Goal: Information Seeking & Learning: Learn about a topic

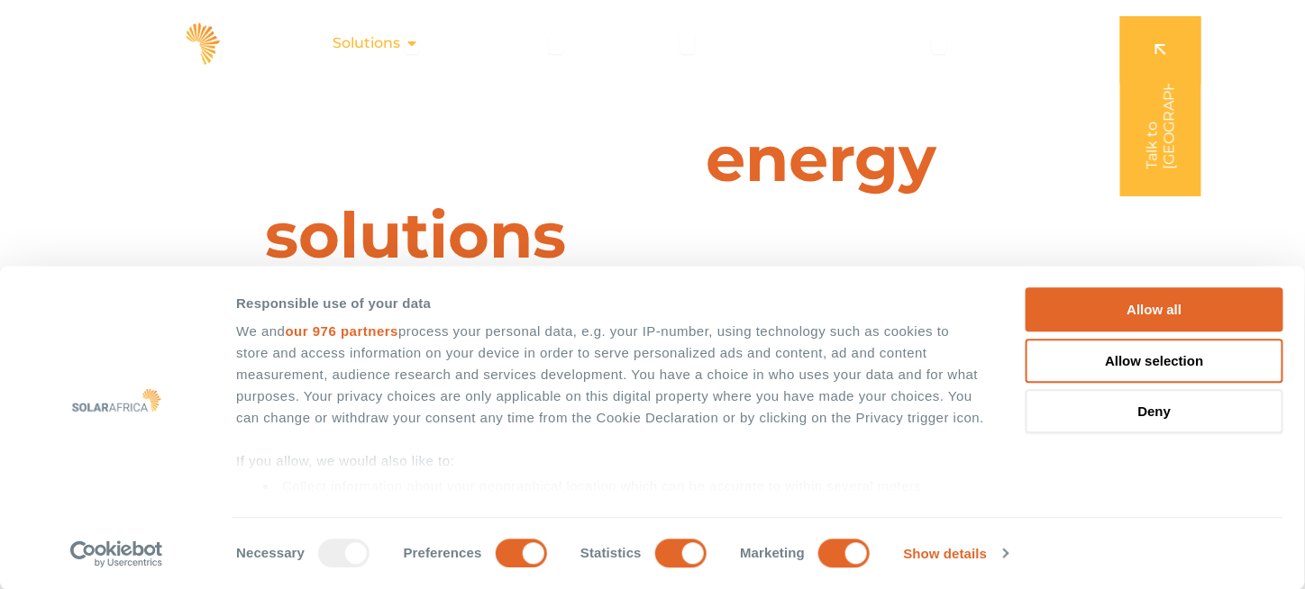
click at [409, 36] on icon "Menu" at bounding box center [412, 43] width 14 height 14
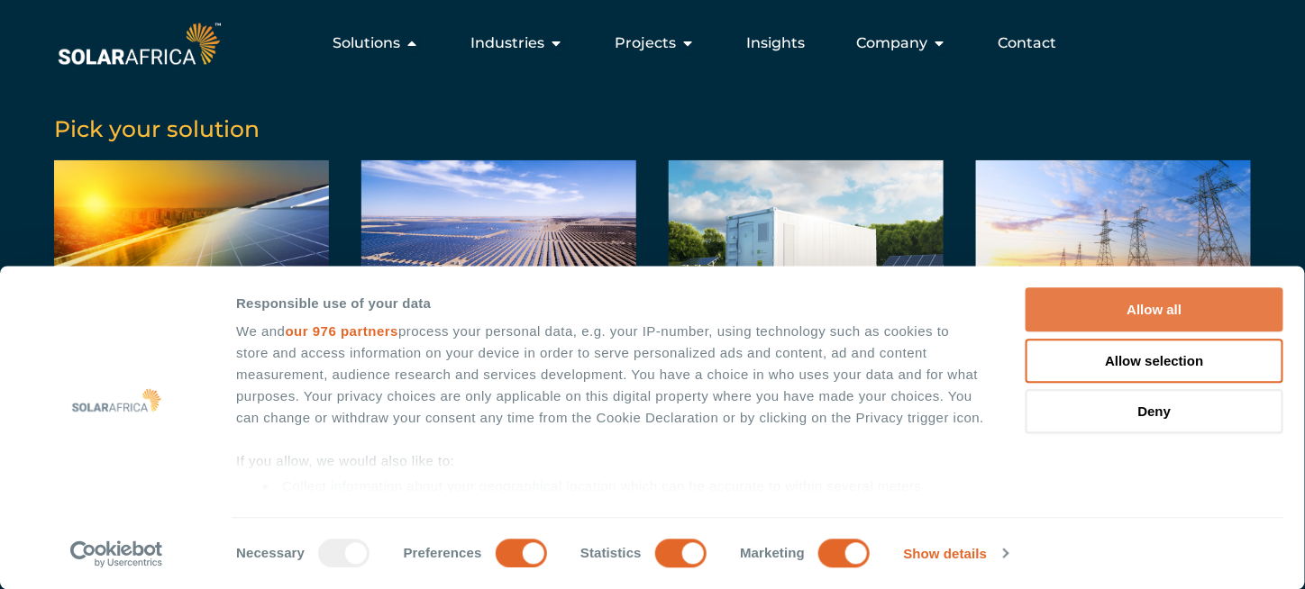
click at [1099, 303] on button "Allow all" at bounding box center [1155, 310] width 258 height 44
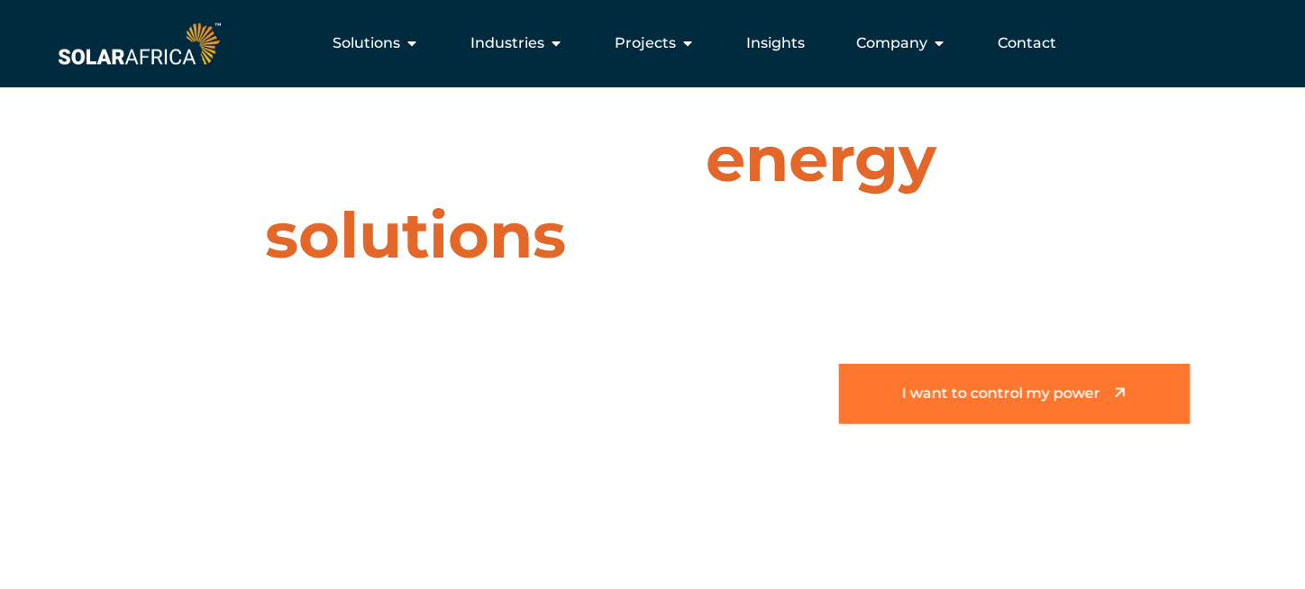
click at [1069, 399] on span "I want to control my power" at bounding box center [1001, 394] width 198 height 15
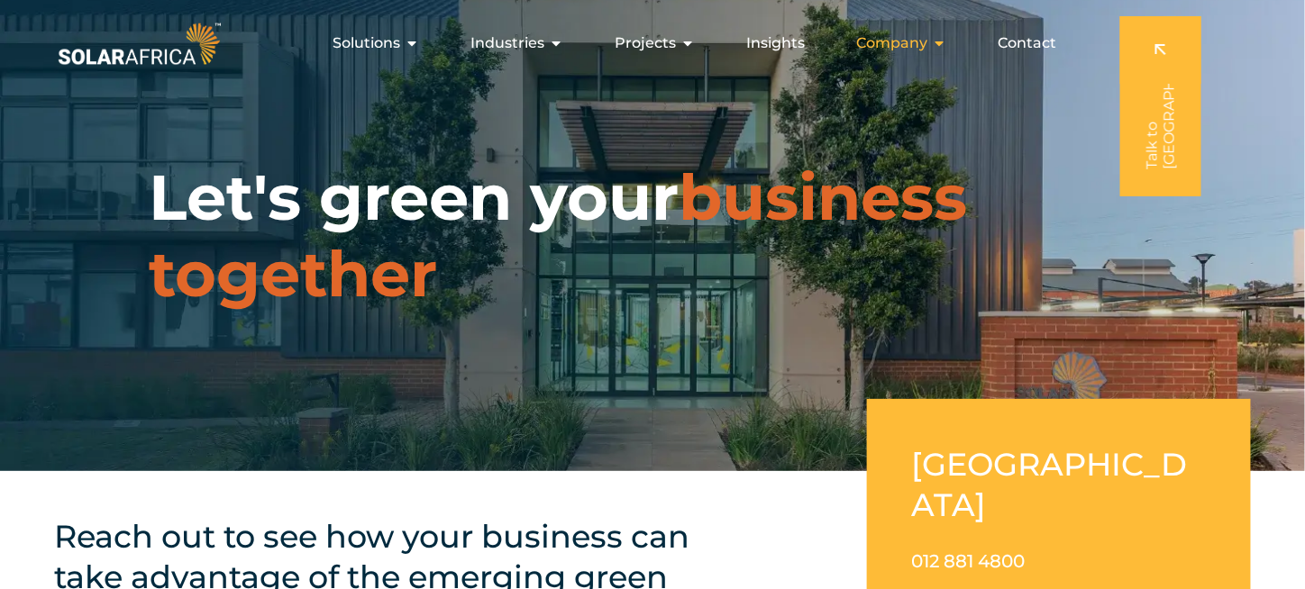
click at [918, 45] on span "Company" at bounding box center [891, 43] width 71 height 22
